Goal: Transaction & Acquisition: Purchase product/service

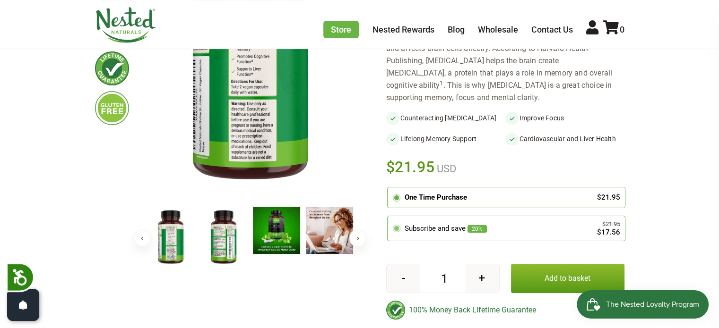
scroll to position [208, 0]
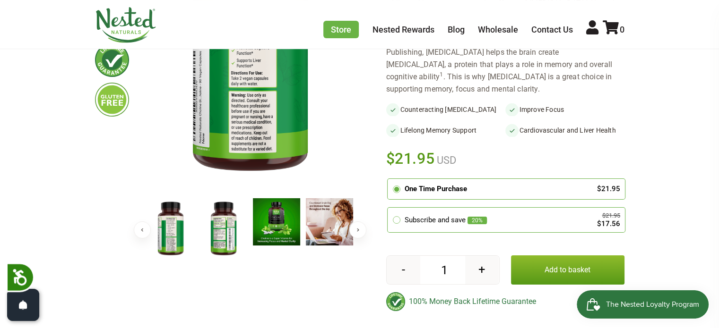
click at [137, 232] on button "Previous" at bounding box center [142, 230] width 17 height 17
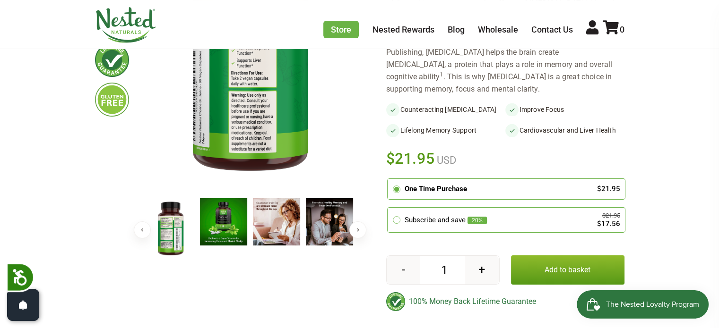
scroll to position [0, 0]
click at [137, 232] on button "Previous" at bounding box center [142, 230] width 17 height 17
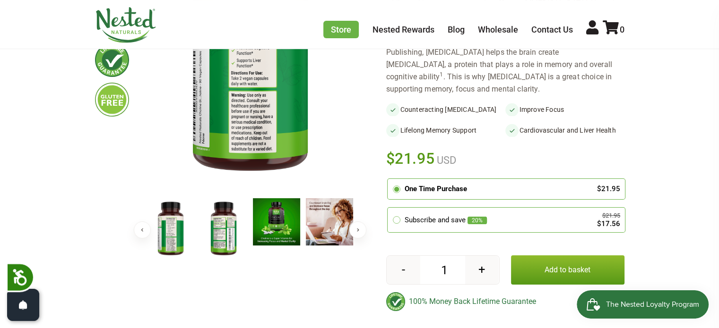
click at [137, 232] on button "Previous" at bounding box center [142, 230] width 17 height 17
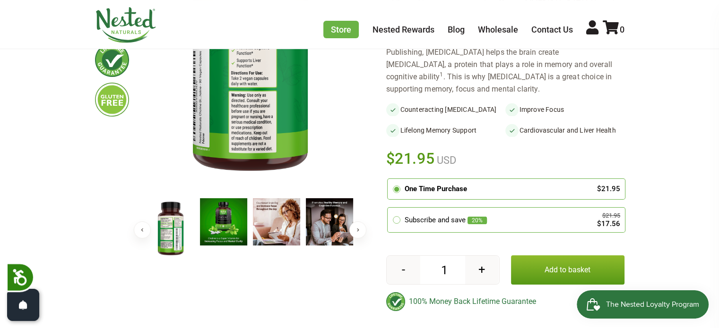
click at [224, 231] on img at bounding box center [223, 221] width 47 height 47
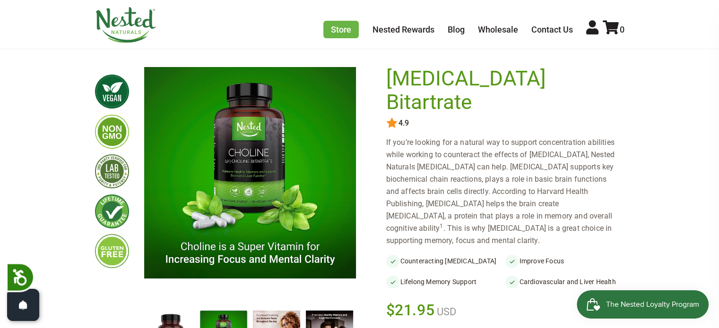
scroll to position [56, 0]
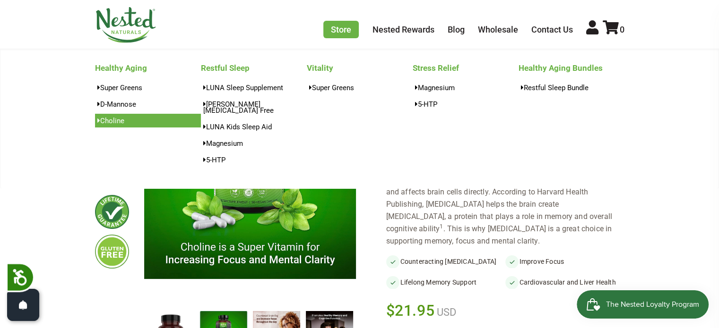
click at [120, 121] on link "Choline" at bounding box center [148, 121] width 106 height 14
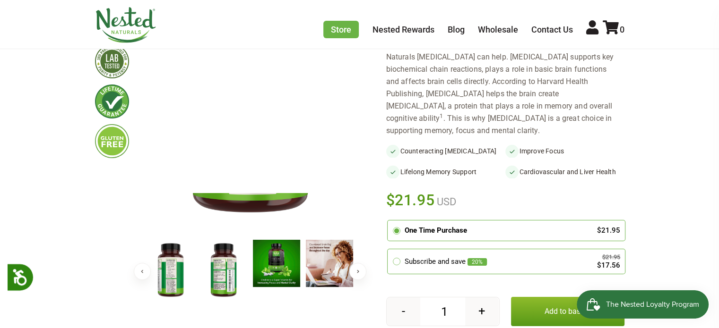
scroll to position [205, 0]
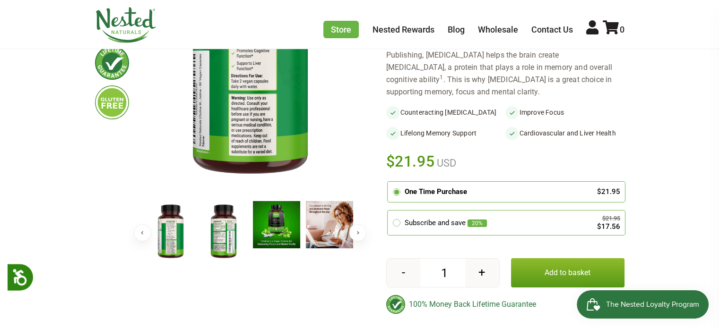
click at [275, 222] on img at bounding box center [276, 224] width 47 height 47
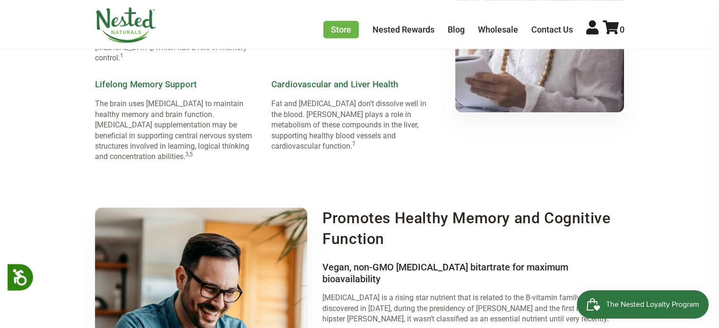
scroll to position [814, 0]
